Goal: Task Accomplishment & Management: Complete application form

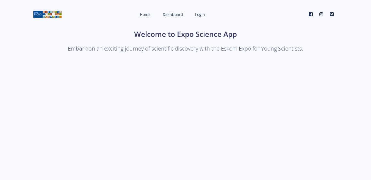
click at [229, 13] on span "Register" at bounding box center [224, 14] width 15 height 5
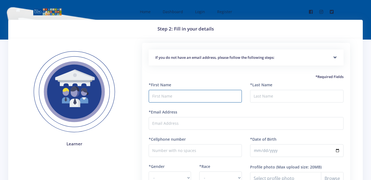
click at [172, 98] on input "text" at bounding box center [195, 96] width 93 height 13
type input "msebewelanga"
drag, startPoint x: 266, startPoint y: 89, endPoint x: 266, endPoint y: 97, distance: 8.0
click at [266, 97] on div "*Last Name" at bounding box center [296, 92] width 93 height 21
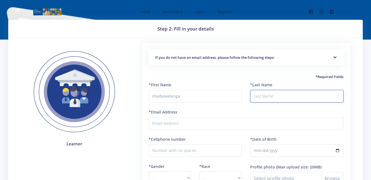
click at [266, 97] on input "*Last Name" at bounding box center [296, 96] width 93 height 13
type input "mtshali"
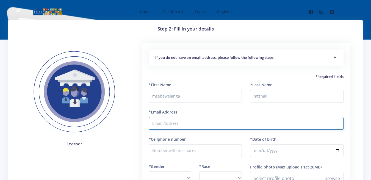
click at [202, 128] on input "*Email Address" at bounding box center [246, 123] width 195 height 13
type input "mtshalizama306@gmail.com"
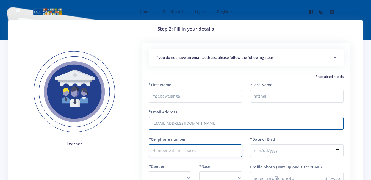
click at [186, 147] on input "*Cellphone number" at bounding box center [195, 150] width 93 height 13
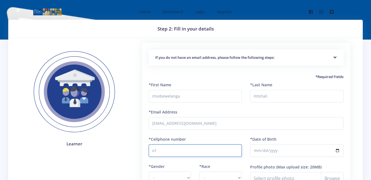
type input "o"
type input "0731462484"
click at [347, 129] on div "If you do not have an email address, please follow the following steps: Start b…" at bounding box center [246, 143] width 208 height 201
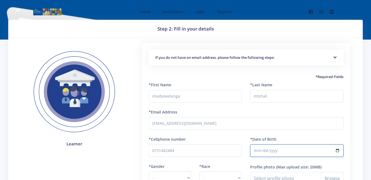
click at [302, 151] on input "*Date of Birth" at bounding box center [296, 150] width 93 height 13
type input "2009-08-11"
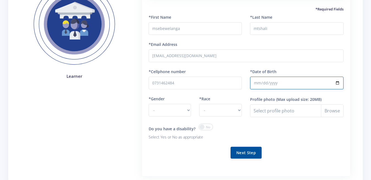
scroll to position [90, 0]
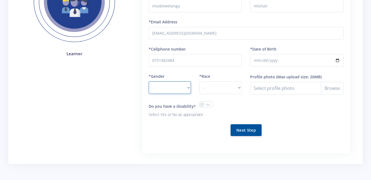
click at [184, 90] on select "- Male Female" at bounding box center [170, 87] width 43 height 13
select select "F"
click at [0, 0] on option "Female" at bounding box center [0, 0] width 0 height 0
click at [237, 89] on select "- African Asian Coloured Indian White Other" at bounding box center [220, 87] width 43 height 13
select select "African"
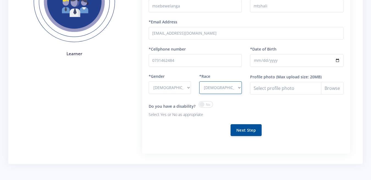
click at [0, 0] on option "African" at bounding box center [0, 0] width 0 height 0
click at [242, 132] on button "Next Step" at bounding box center [245, 130] width 31 height 12
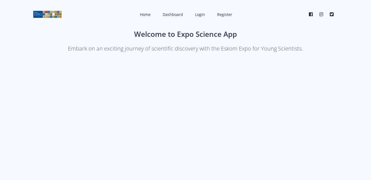
scroll to position [52, 0]
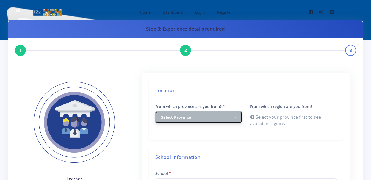
click at [231, 118] on div "Select Province" at bounding box center [197, 117] width 72 height 6
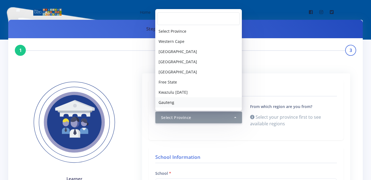
click at [183, 100] on link "Gauteng" at bounding box center [198, 102] width 87 height 10
select select "7"
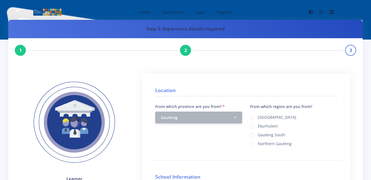
click at [257, 126] on label "Ekurhuleni" at bounding box center [267, 125] width 20 height 4
radio input "true"
click at [257, 122] on input "Ekurhuleni" at bounding box center [259, 124] width 4 height 4
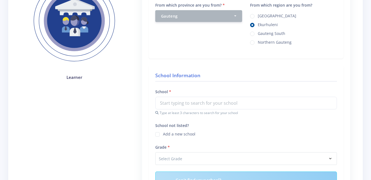
scroll to position [135, 0]
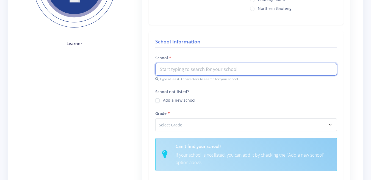
click at [224, 73] on input "text" at bounding box center [245, 69] width 181 height 13
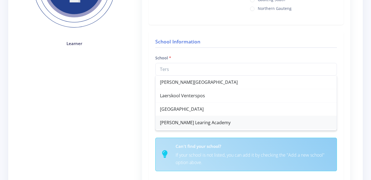
click at [213, 123] on div "[PERSON_NAME] Learing Academy" at bounding box center [245, 122] width 181 height 13
type input "[PERSON_NAME] Learing Academy"
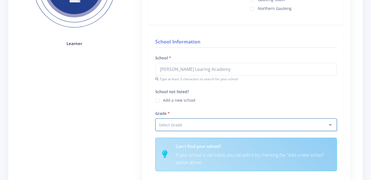
select select "Grade 10"
click at [0, 0] on option "Grade 10" at bounding box center [0, 0] width 0 height 0
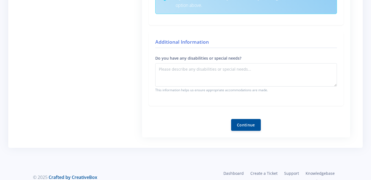
scroll to position [292, 0]
click at [250, 126] on button "Continue" at bounding box center [246, 124] width 30 height 12
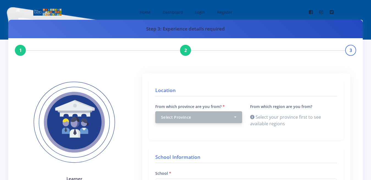
drag, startPoint x: 0, startPoint y: 0, endPoint x: 233, endPoint y: 118, distance: 261.2
click at [233, 118] on div "From which province are you from? Select Province [GEOGRAPHIC_DATA] [GEOGRAPHIC…" at bounding box center [246, 118] width 190 height 30
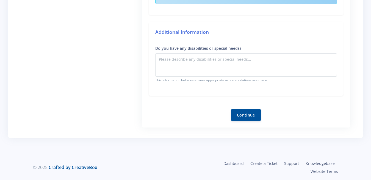
scroll to position [283, 0]
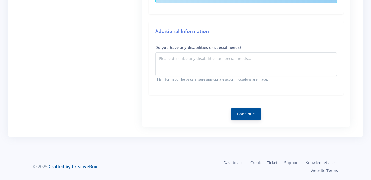
click at [245, 112] on button "Continue" at bounding box center [246, 114] width 30 height 12
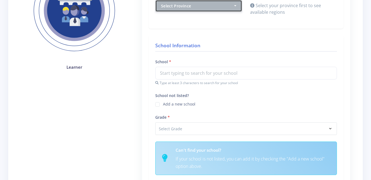
click at [217, 127] on select "Select Grade Grade 4 Grade 5 Grade 6 Grade 7" at bounding box center [245, 128] width 181 height 13
select select "Grade 10"
click at [0, 0] on option "Grade 10" at bounding box center [0, 0] width 0 height 0
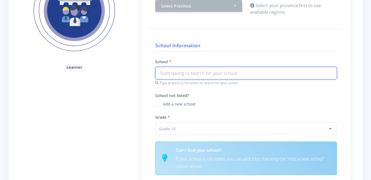
click at [209, 77] on input "text" at bounding box center [245, 73] width 181 height 13
type input "ters"
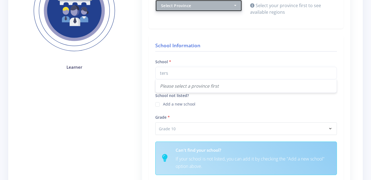
click at [236, 6] on button "Select Province" at bounding box center [198, 6] width 87 height 12
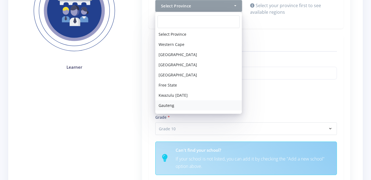
click at [192, 104] on link "Gauteng" at bounding box center [198, 105] width 87 height 10
select select "7"
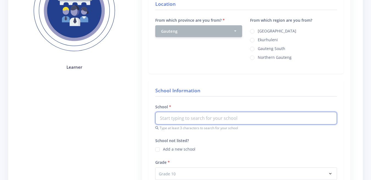
click at [195, 115] on input "text" at bounding box center [245, 118] width 181 height 13
click at [195, 122] on input "text" at bounding box center [245, 118] width 181 height 13
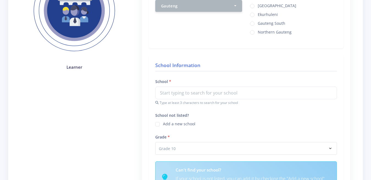
click at [199, 104] on small "Type at least 3 characters to search for your school" at bounding box center [245, 102] width 181 height 5
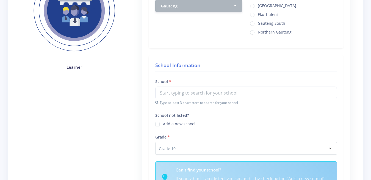
click at [199, 104] on small "Type at least 3 characters to search for your school" at bounding box center [245, 102] width 181 height 5
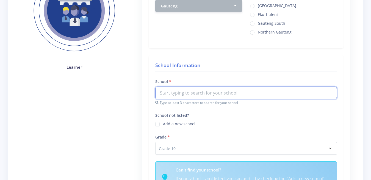
click at [200, 91] on input "text" at bounding box center [245, 92] width 181 height 13
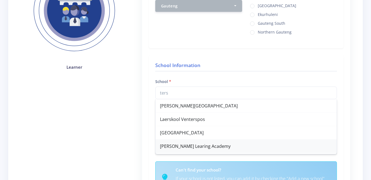
click at [202, 144] on div "[PERSON_NAME] Learing Academy" at bounding box center [245, 145] width 181 height 13
type input "[PERSON_NAME] Learing Academy"
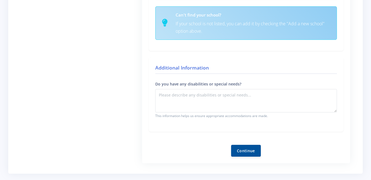
scroll to position [269, 0]
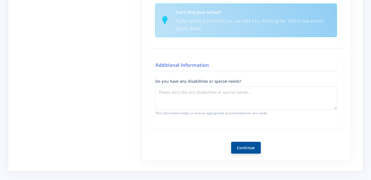
click at [246, 147] on button "Continue" at bounding box center [246, 148] width 30 height 12
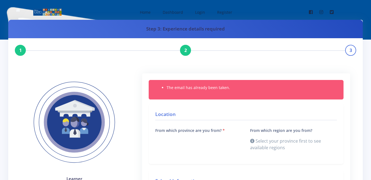
click at [273, 89] on li "The email has already been taken." at bounding box center [251, 88] width 170 height 6
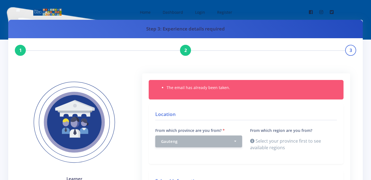
click at [240, 96] on div "The email has already been taken." at bounding box center [246, 89] width 195 height 19
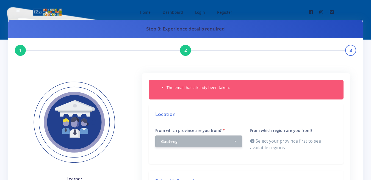
click at [240, 96] on div "The email has already been taken." at bounding box center [246, 89] width 195 height 19
drag, startPoint x: 214, startPoint y: 133, endPoint x: 264, endPoint y: 133, distance: 50.0
click at [264, 133] on div "From which province are you from? Select Province [GEOGRAPHIC_DATA] [GEOGRAPHIC…" at bounding box center [246, 142] width 190 height 30
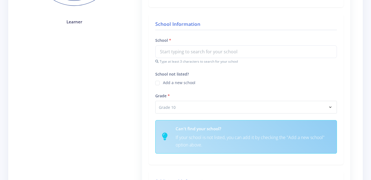
scroll to position [157, 0]
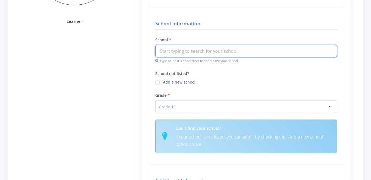
click at [218, 56] on input "text" at bounding box center [245, 51] width 181 height 13
type input "utCrimson76"
